Goal: Obtain resource: Obtain resource

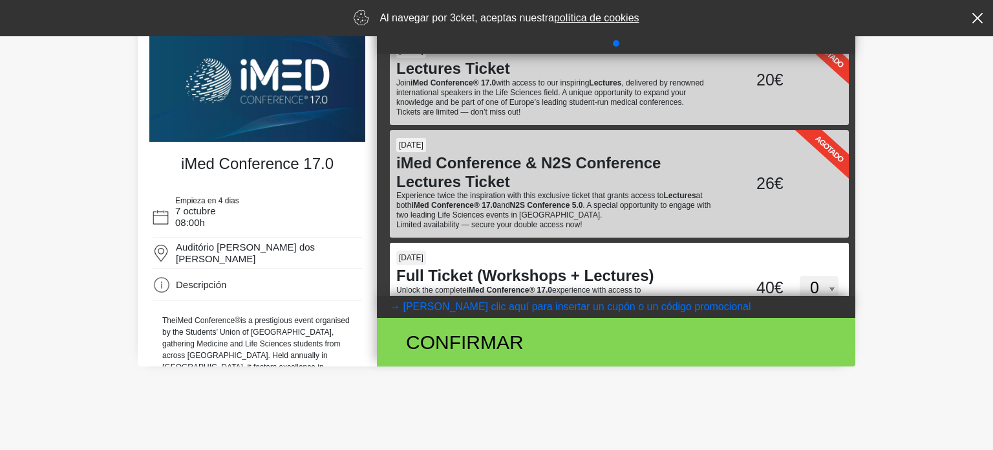
scroll to position [70, 0]
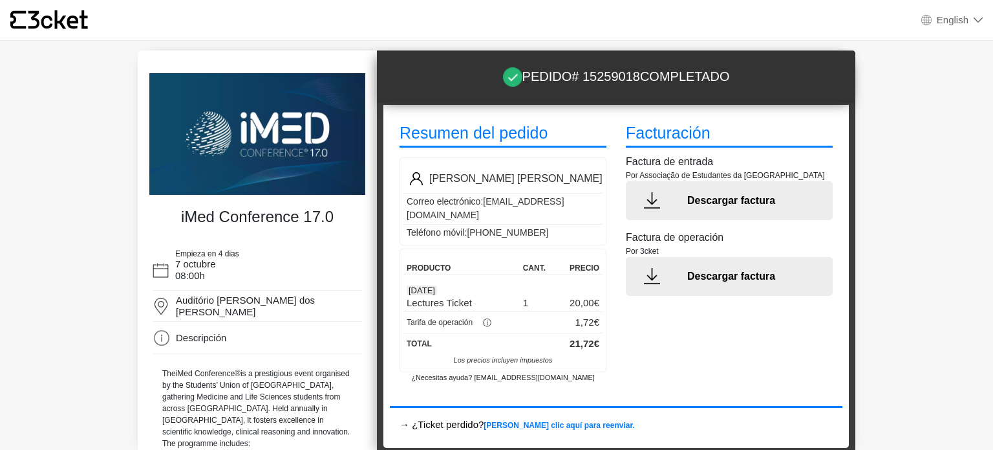
scroll to position [16, 0]
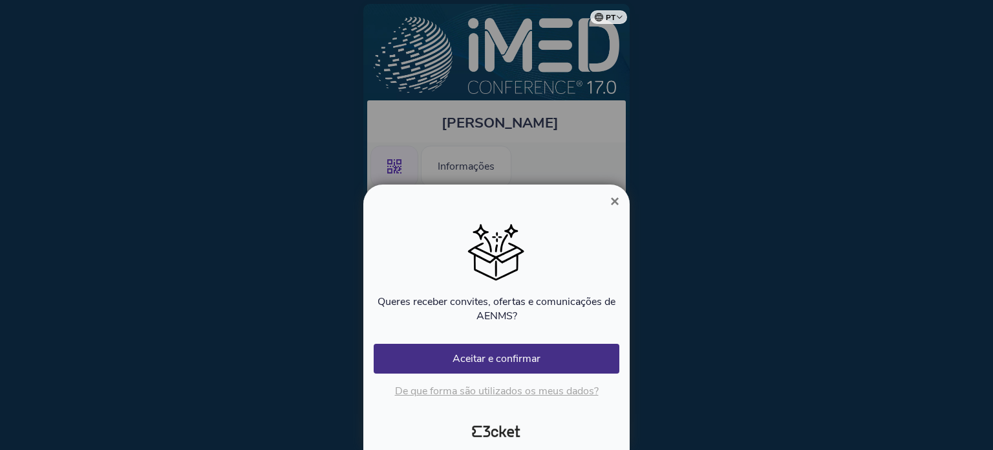
click at [607, 204] on button "×" at bounding box center [615, 201] width 30 height 16
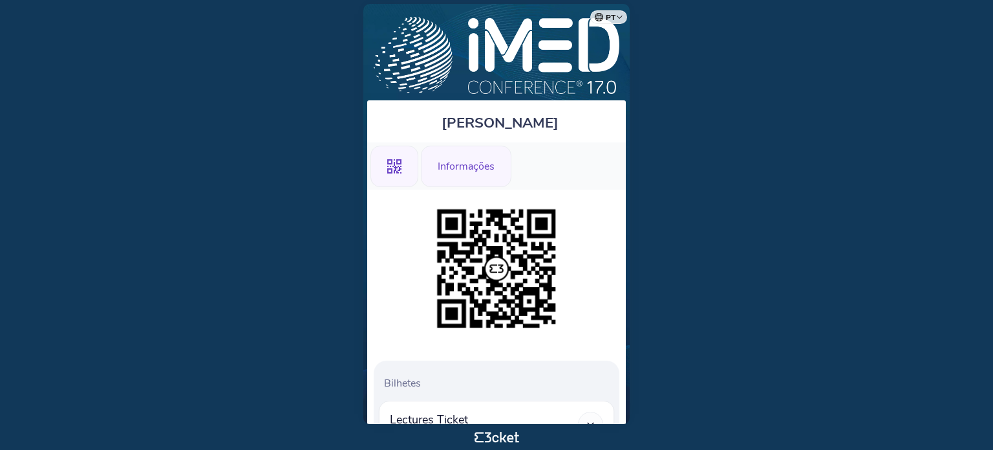
click at [484, 178] on div "Informações" at bounding box center [466, 166] width 91 height 41
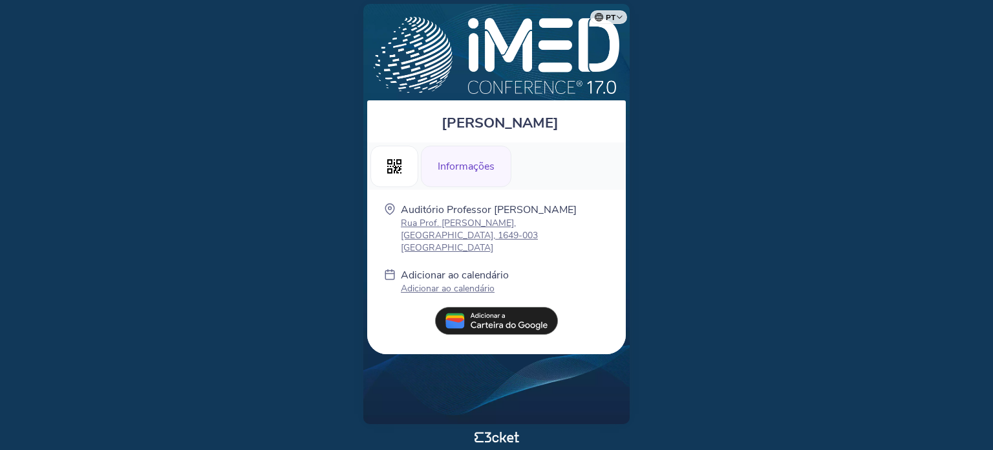
click at [470, 322] on img at bounding box center [496, 321] width 123 height 28
